Goal: Task Accomplishment & Management: Use online tool/utility

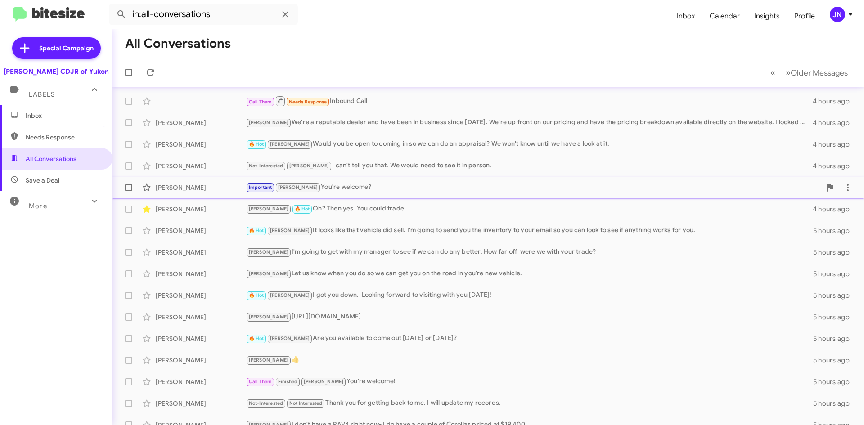
scroll to position [54, 0]
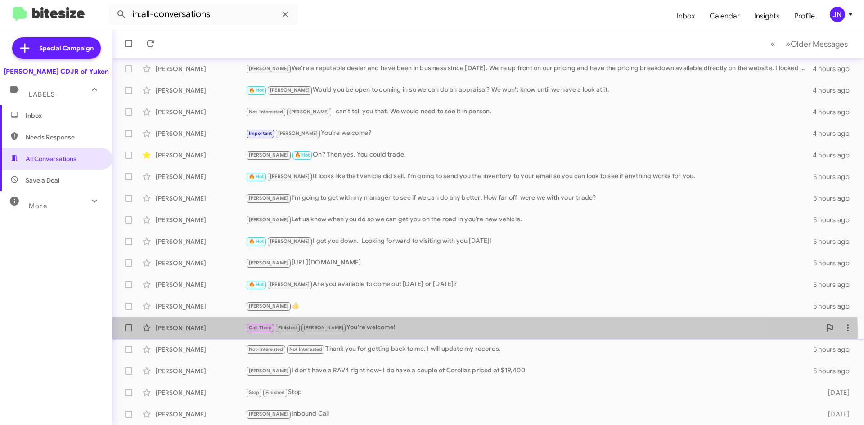
click at [412, 334] on div "[PERSON_NAME] Call Them Finished [PERSON_NAME] You're welcome! 5 hours ago" at bounding box center [488, 328] width 737 height 18
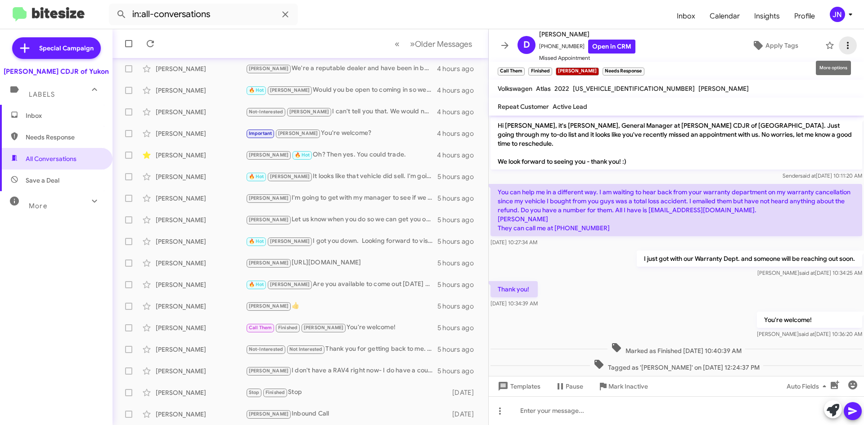
click at [843, 44] on icon at bounding box center [848, 45] width 11 height 11
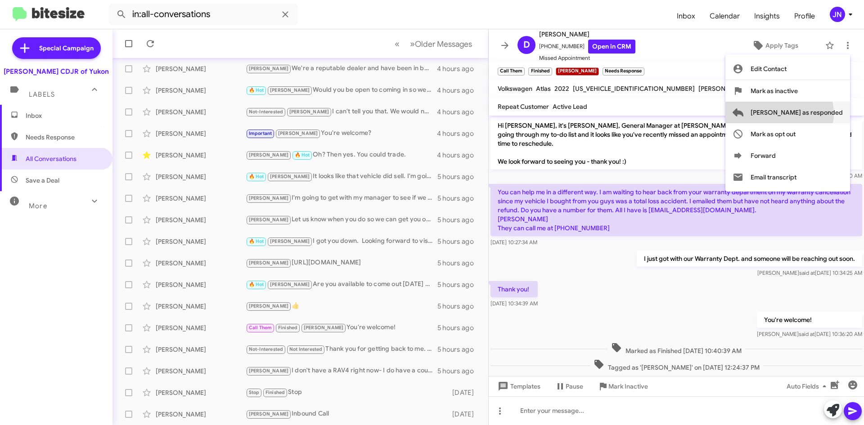
click at [816, 113] on span "[PERSON_NAME] as responded" at bounding box center [797, 113] width 92 height 22
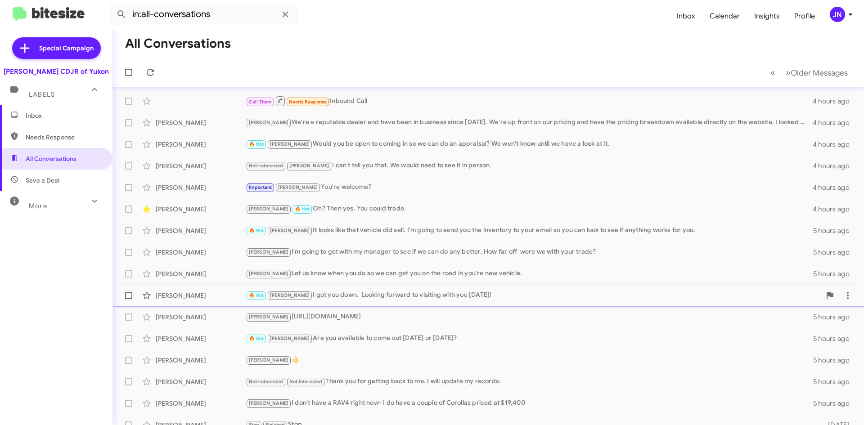
scroll to position [32, 0]
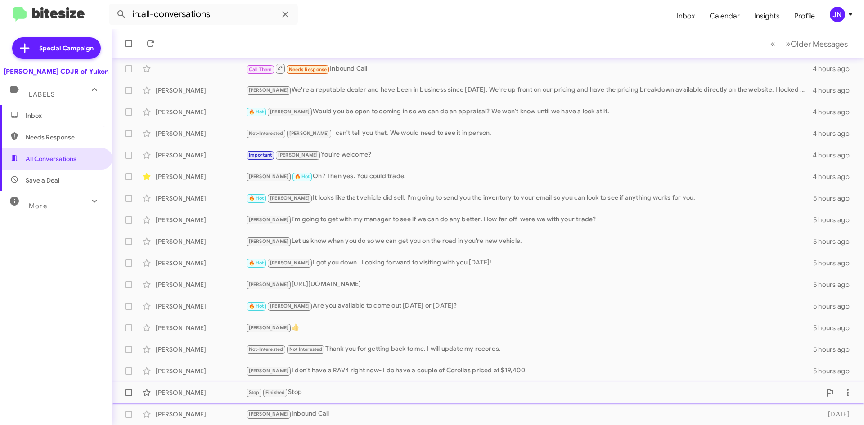
click at [340, 392] on div "Stop Finished Stop" at bounding box center [533, 393] width 575 height 10
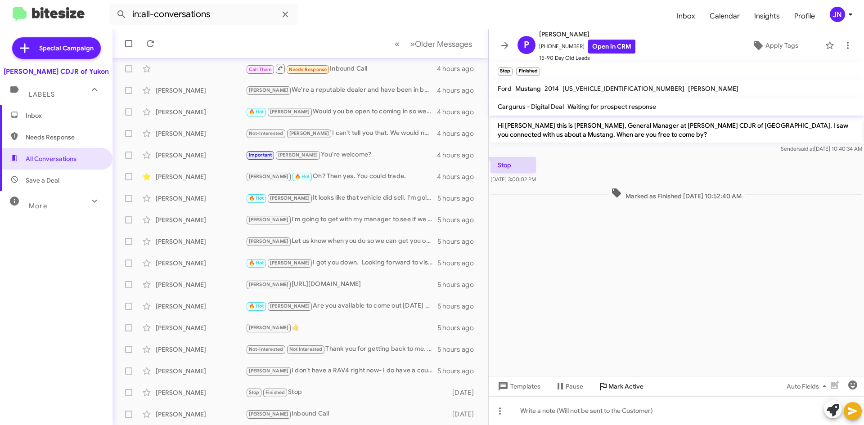
click at [617, 389] on span "Mark Active" at bounding box center [626, 387] width 35 height 16
